Goal: Information Seeking & Learning: Find contact information

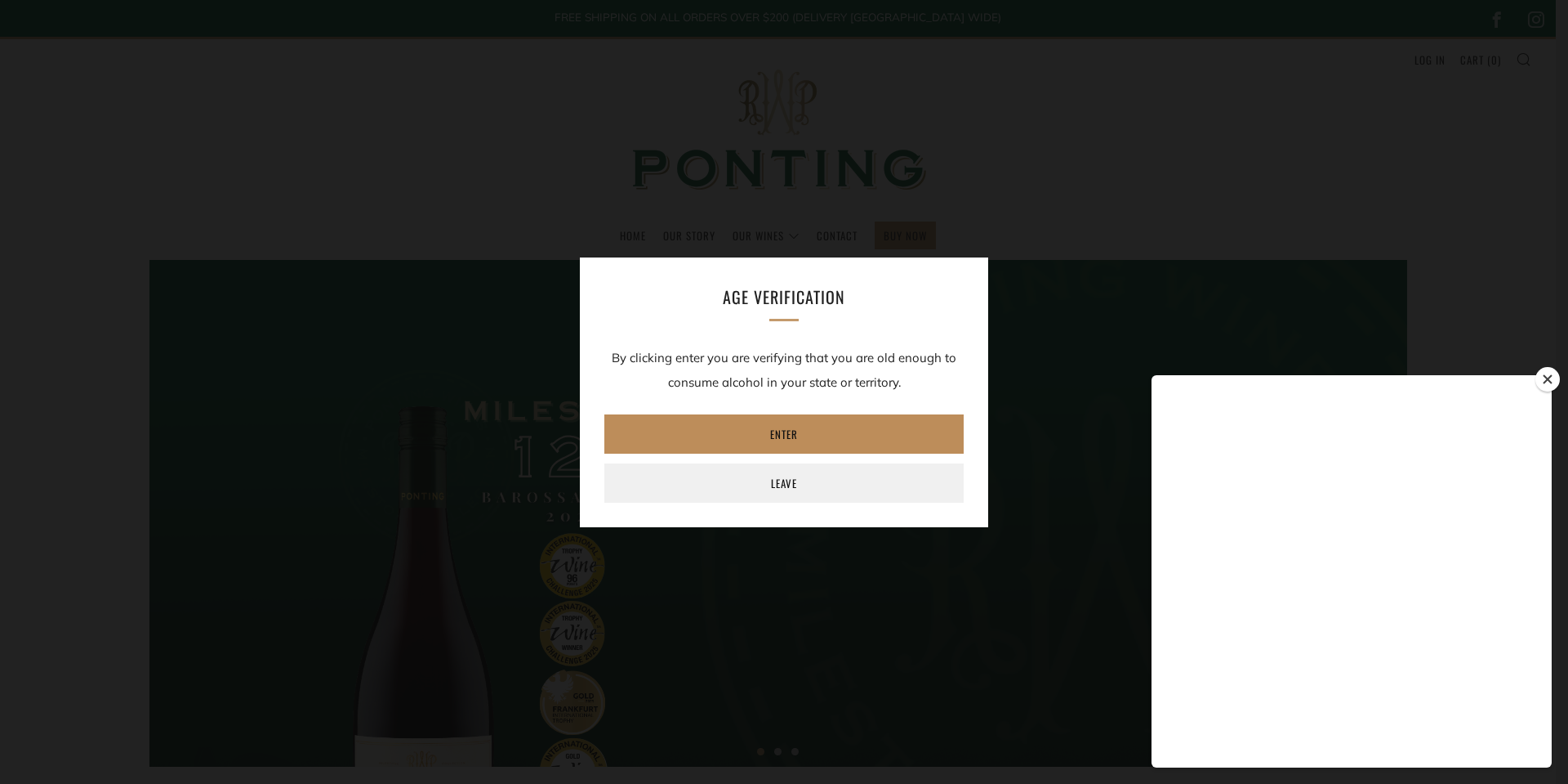
click at [776, 438] on link "Enter" at bounding box center [784, 434] width 360 height 40
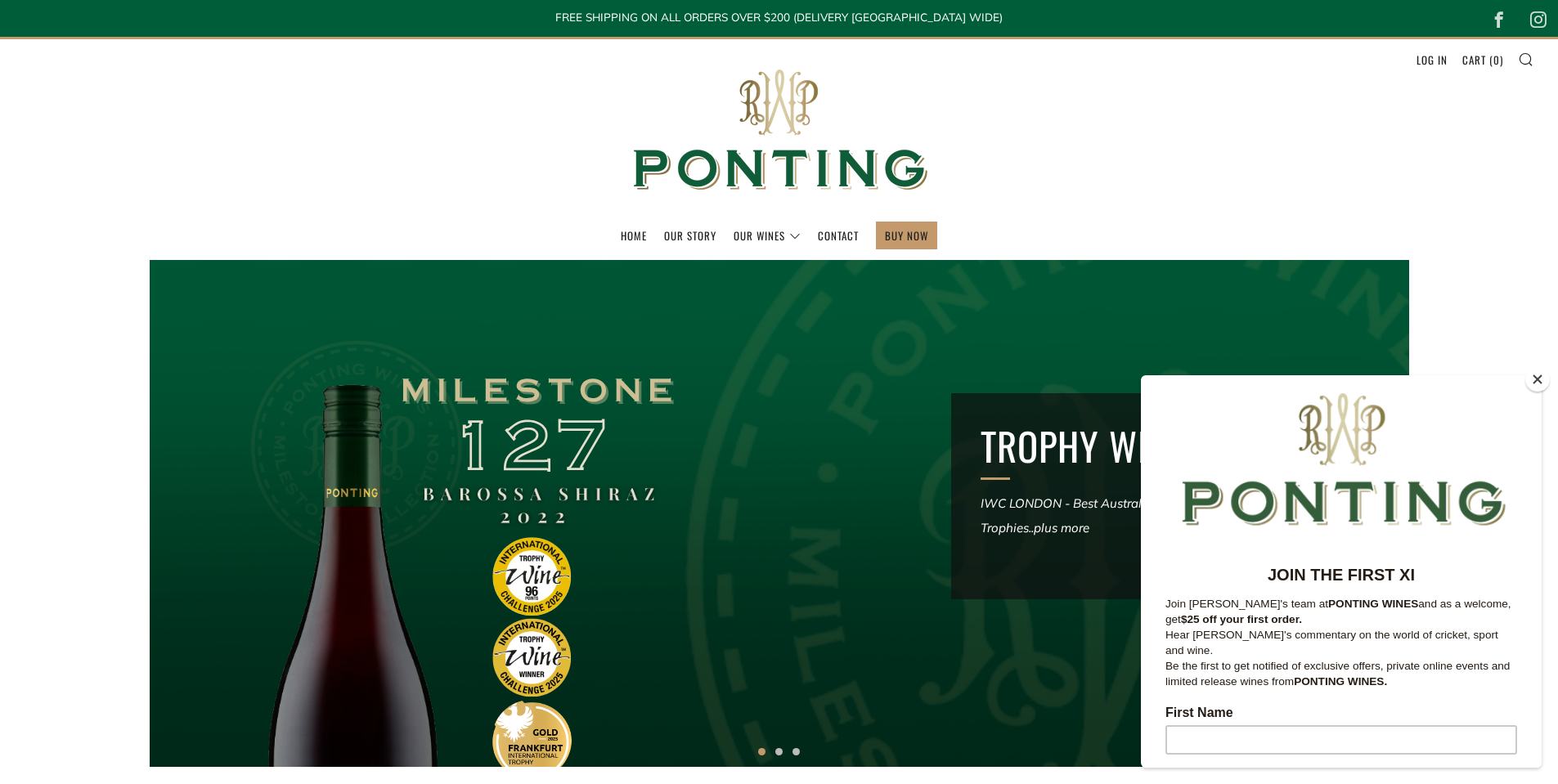
click at [1537, 385] on button "Close" at bounding box center [1537, 378] width 24 height 24
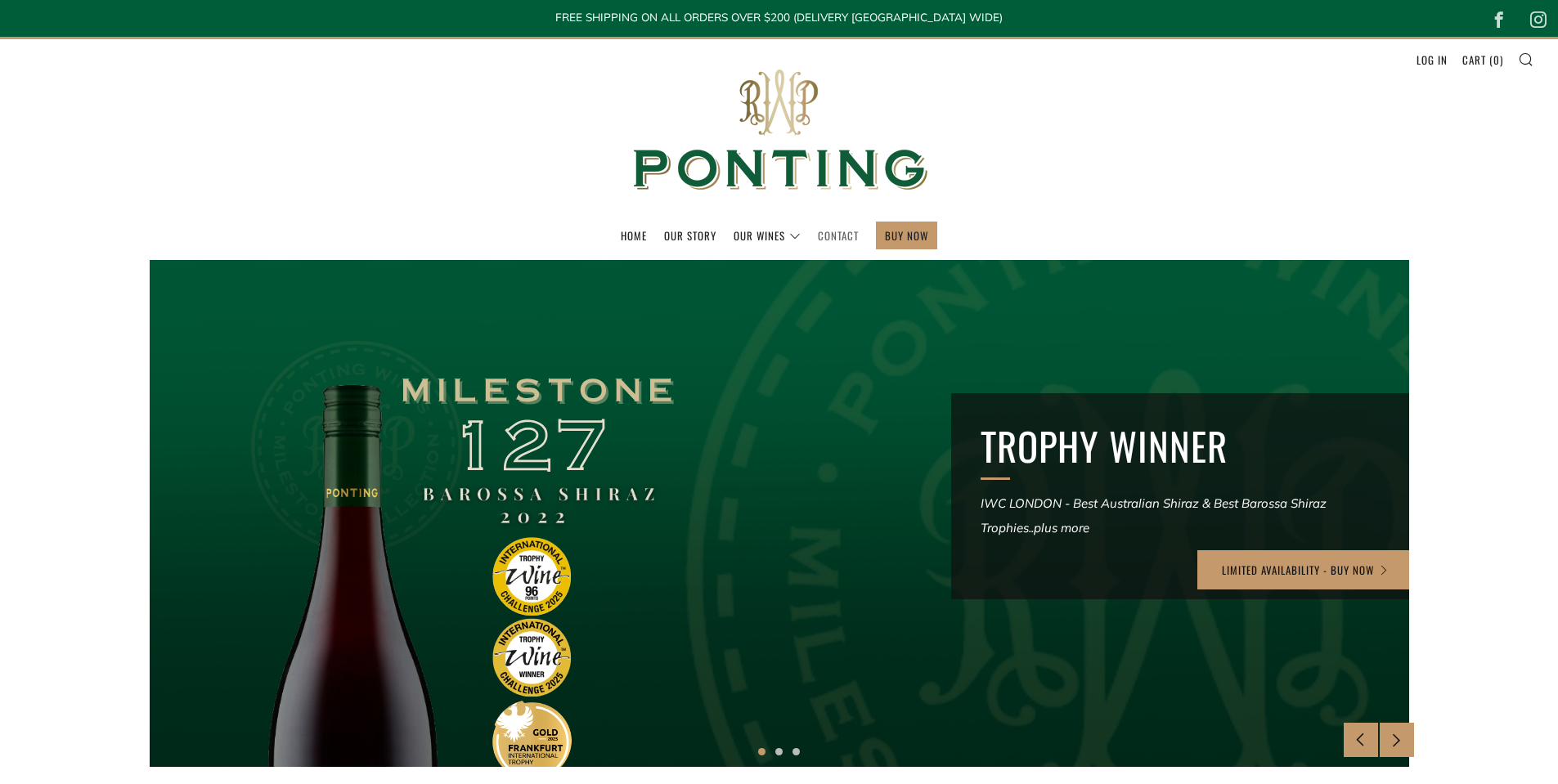
click at [839, 239] on link "Contact" at bounding box center [838, 235] width 41 height 26
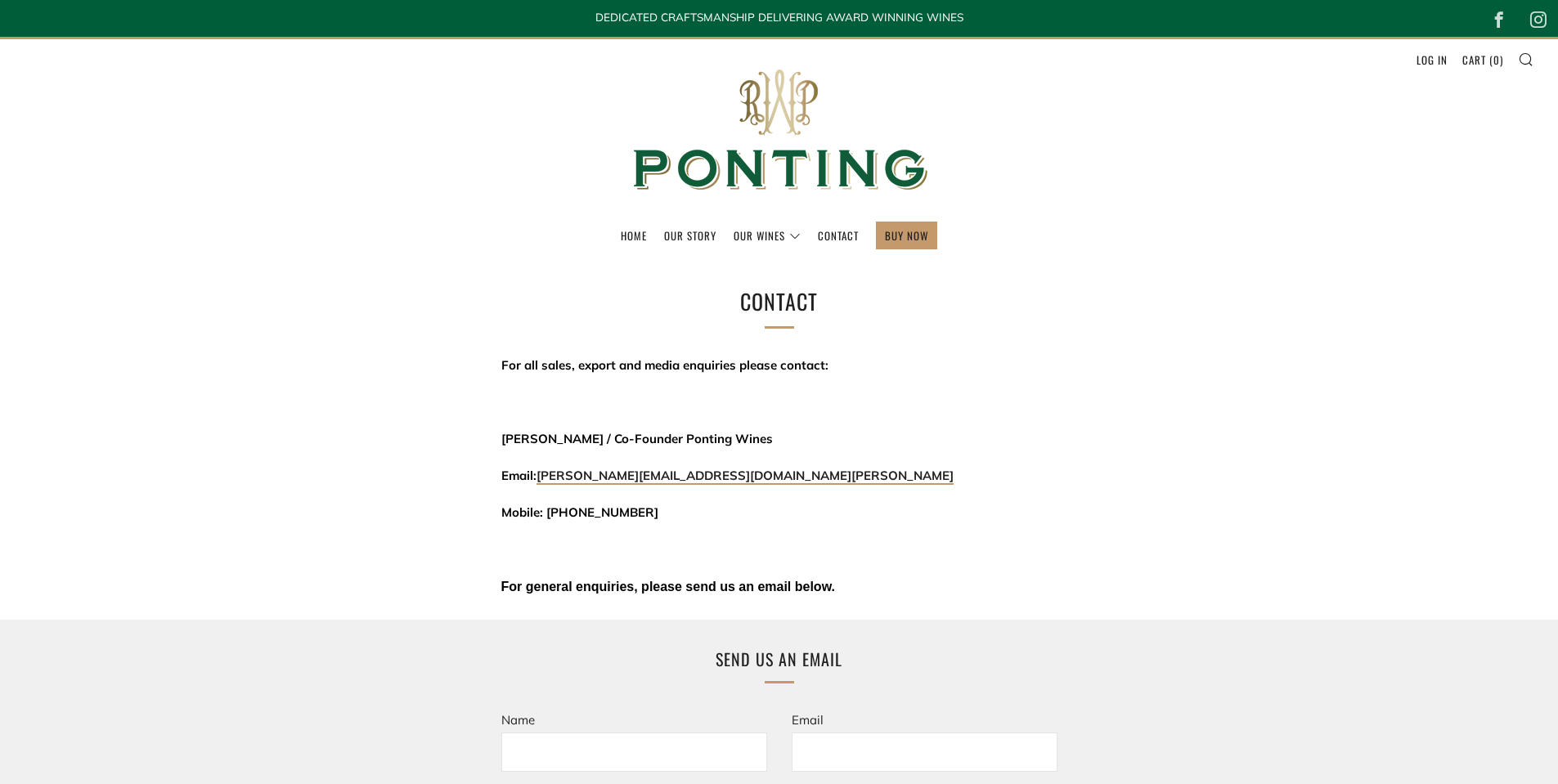
click at [549, 521] on p "Mobile: 0439479758" at bounding box center [779, 512] width 556 height 24
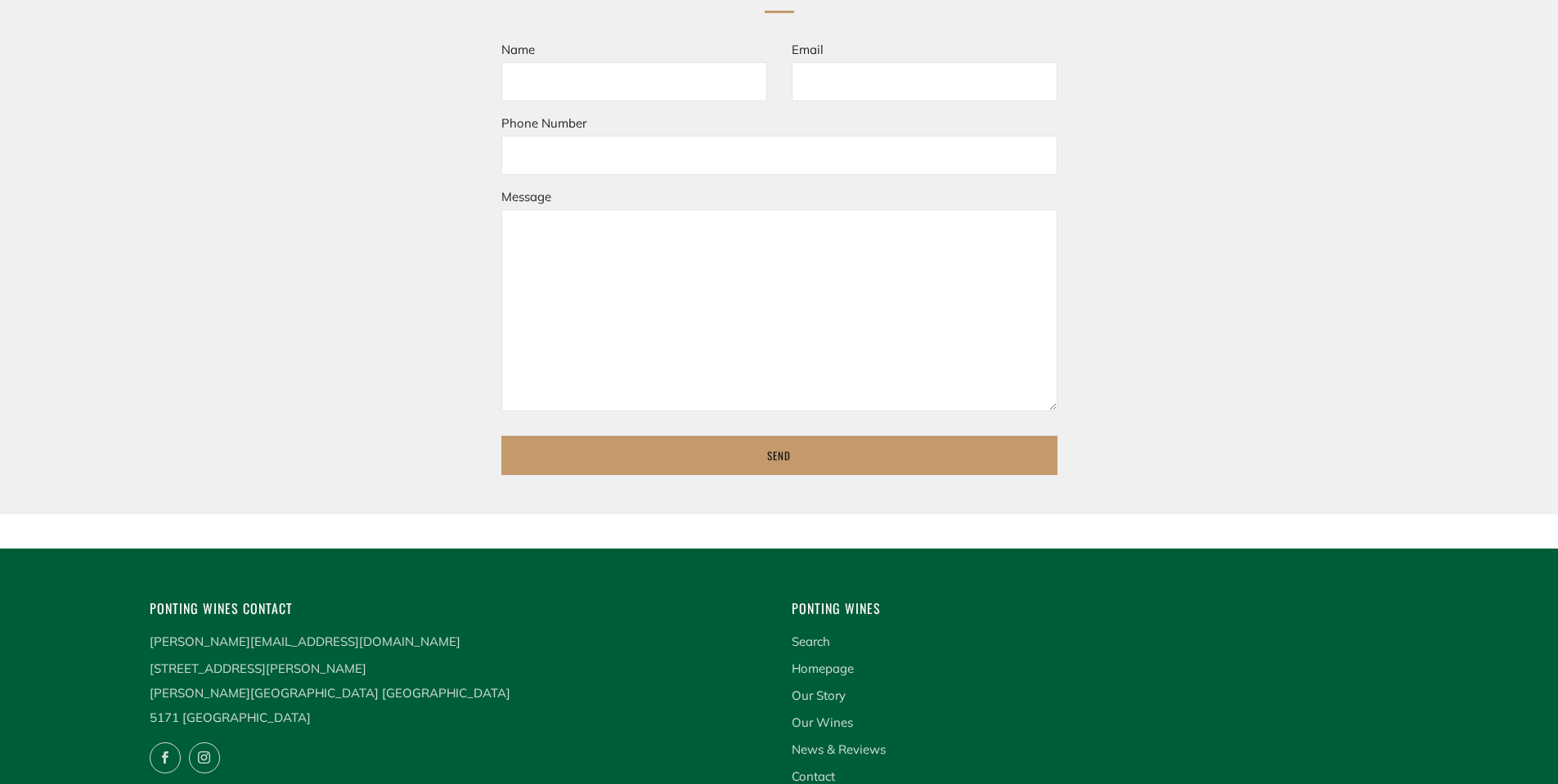
scroll to position [843, 0]
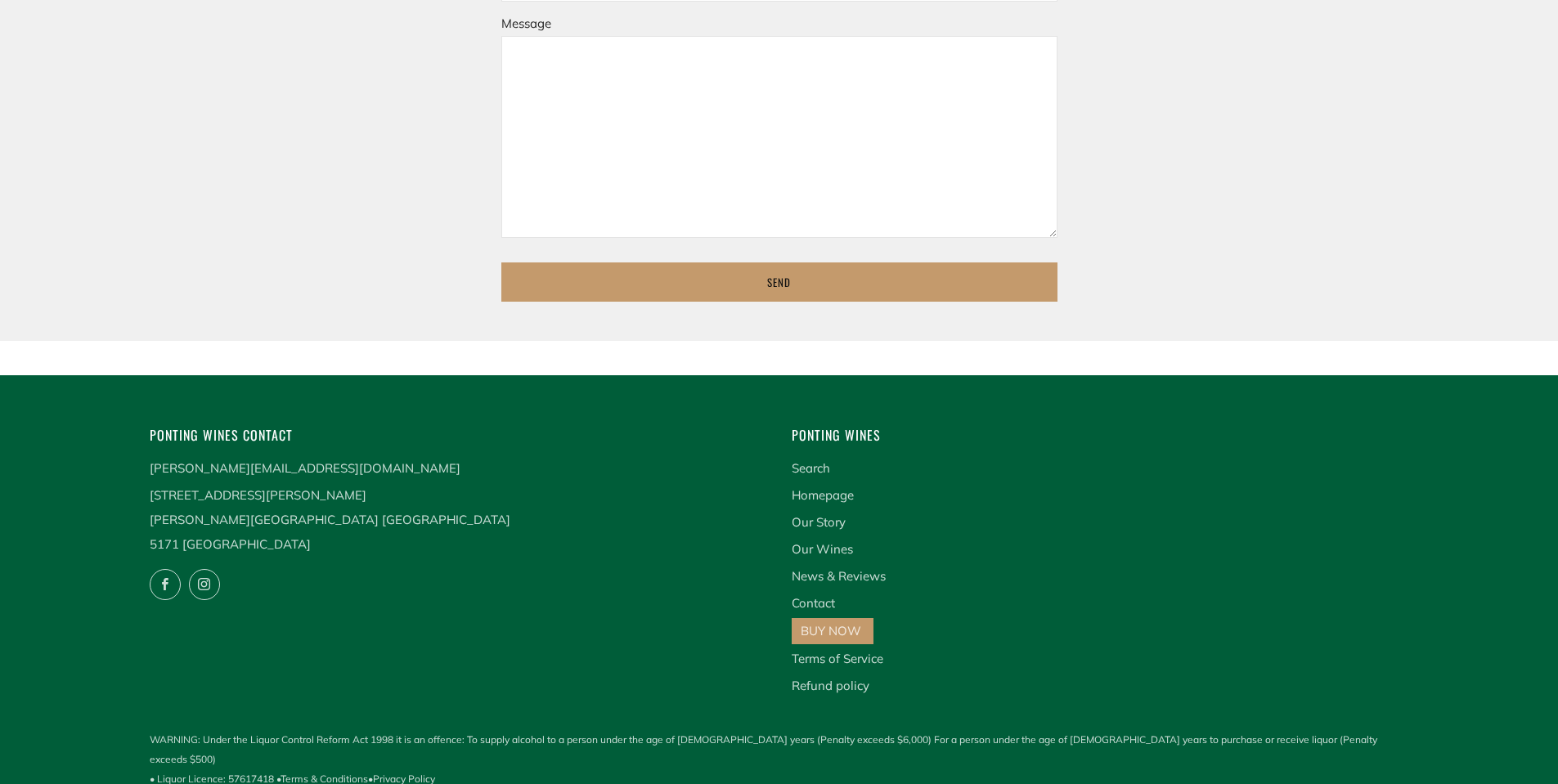
copy span "0439479758"
drag, startPoint x: 337, startPoint y: 458, endPoint x: 100, endPoint y: 458, distance: 237.0
click at [100, 458] on footer "Ponting Wines Contact ricky@pontingwines.com.au 169 Douglas Gully Road Blewitt …" at bounding box center [779, 589] width 1558 height 428
copy div "Ponting Wines Contact ricky@pontingwines.com.au"
click at [100, 459] on footer "Ponting Wines Contact ricky@pontingwines.com.au 169 Douglas Gully Road Blewitt …" at bounding box center [779, 589] width 1558 height 428
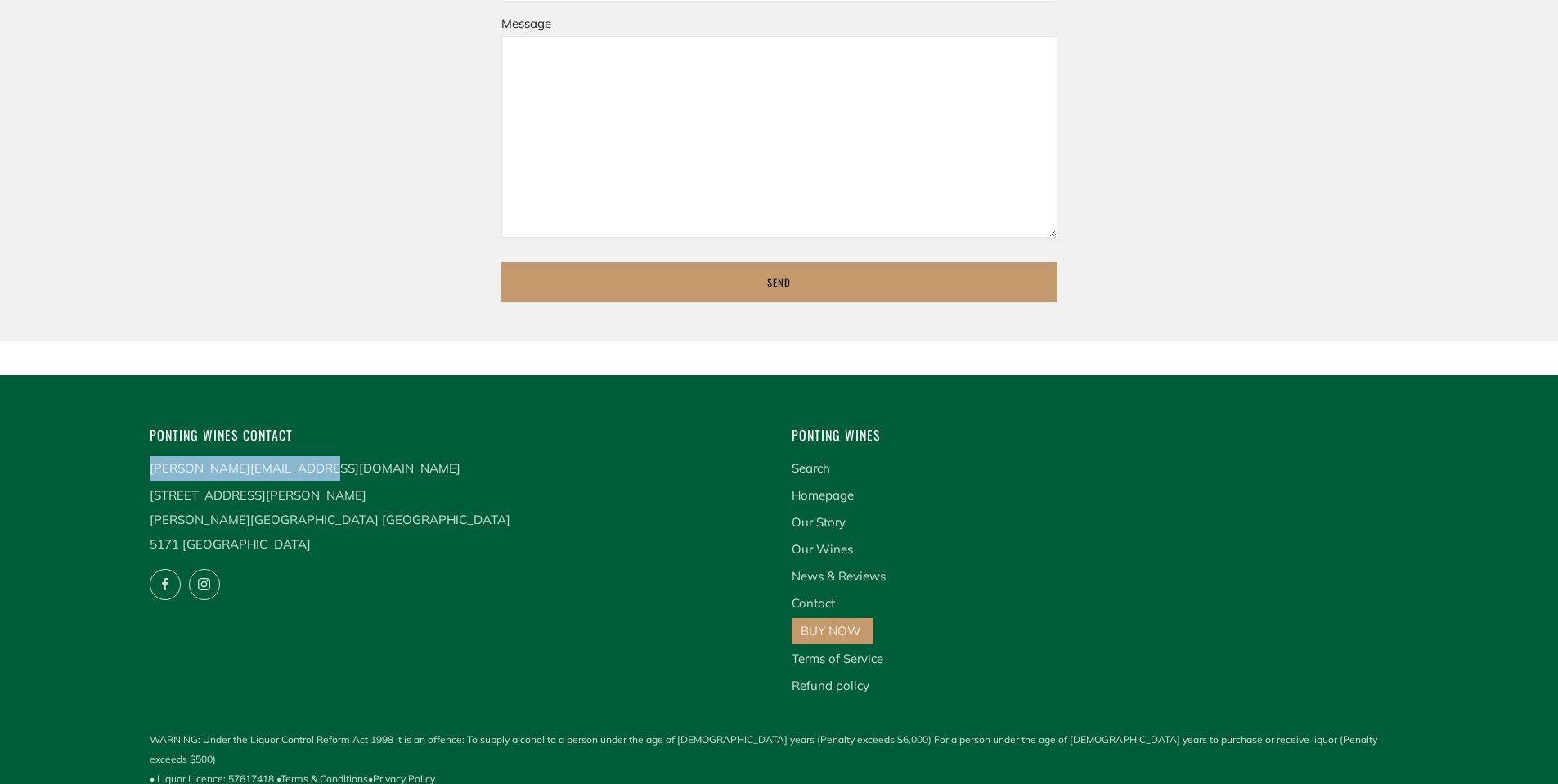
drag, startPoint x: 236, startPoint y: 468, endPoint x: 148, endPoint y: 476, distance: 88.4
click at [148, 476] on div "Ponting Wines Contact ricky@pontingwines.com.au 169 Douglas Gully Road Blewitt …" at bounding box center [445, 528] width 642 height 208
copy link "[PERSON_NAME][EMAIL_ADDRESS][DOMAIN_NAME]"
